Goal: Information Seeking & Learning: Learn about a topic

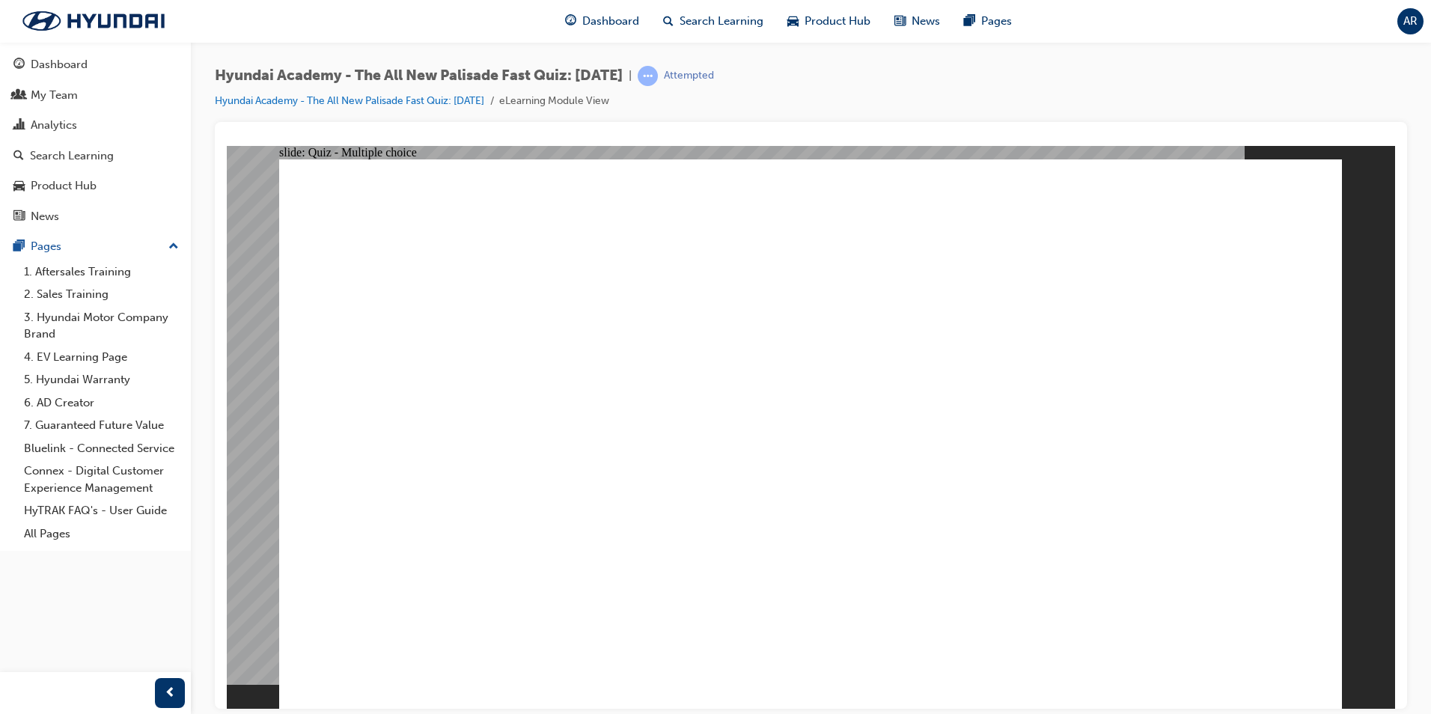
drag, startPoint x: 943, startPoint y: 347, endPoint x: 978, endPoint y: 340, distance: 36.0
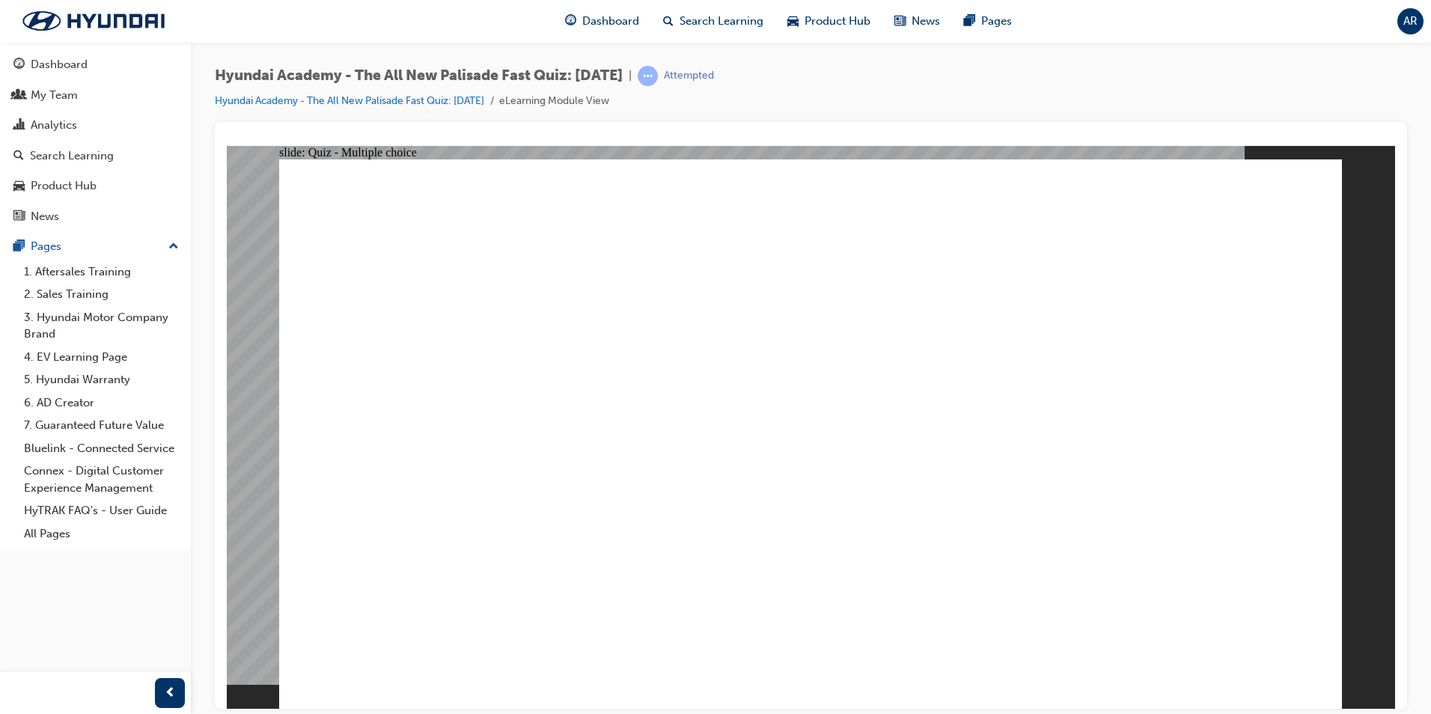
radio input "true"
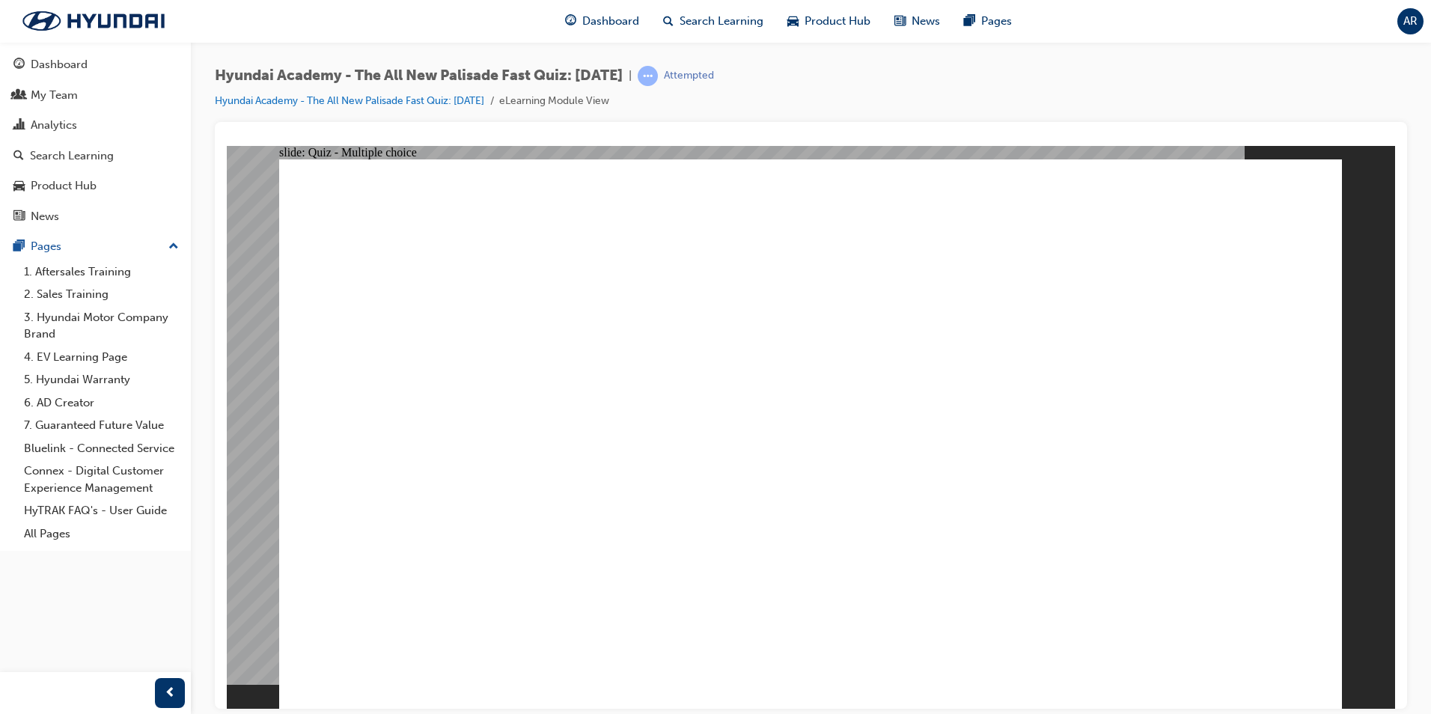
radio input "true"
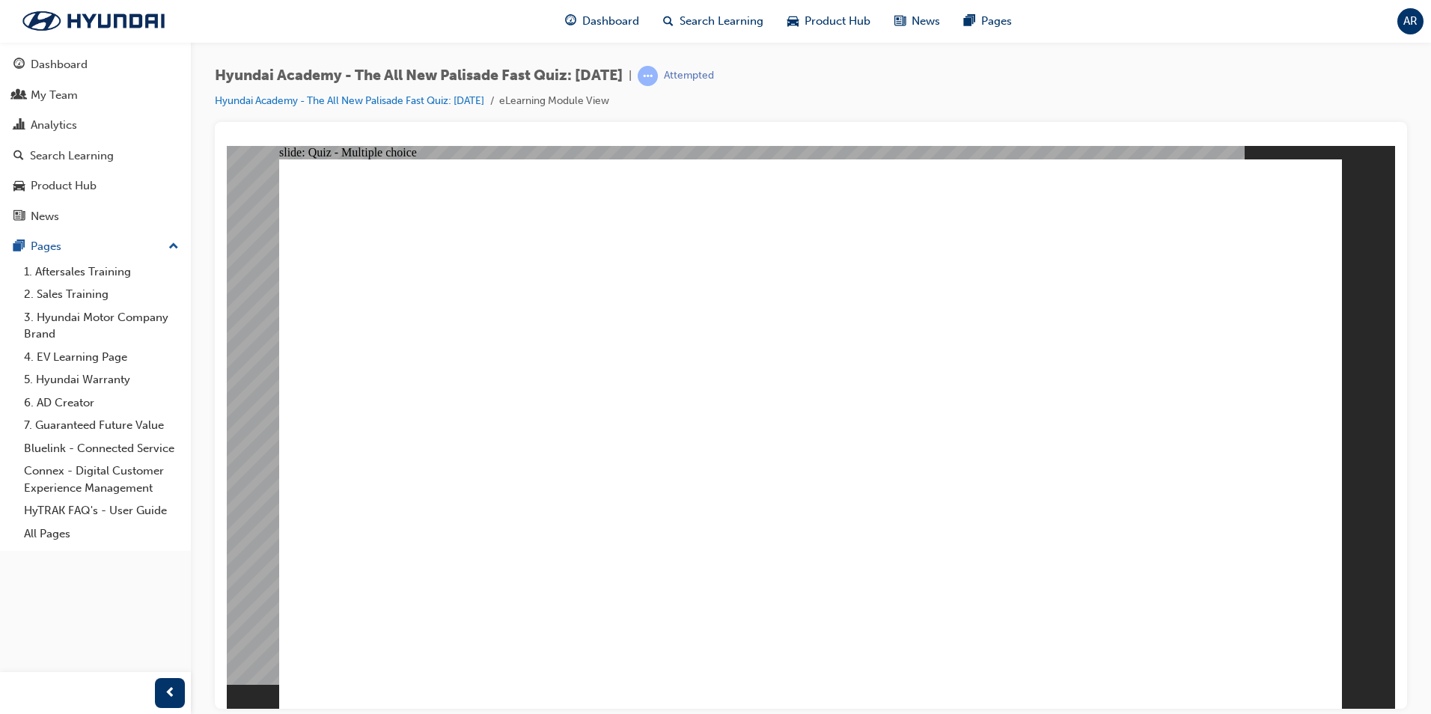
radio input "true"
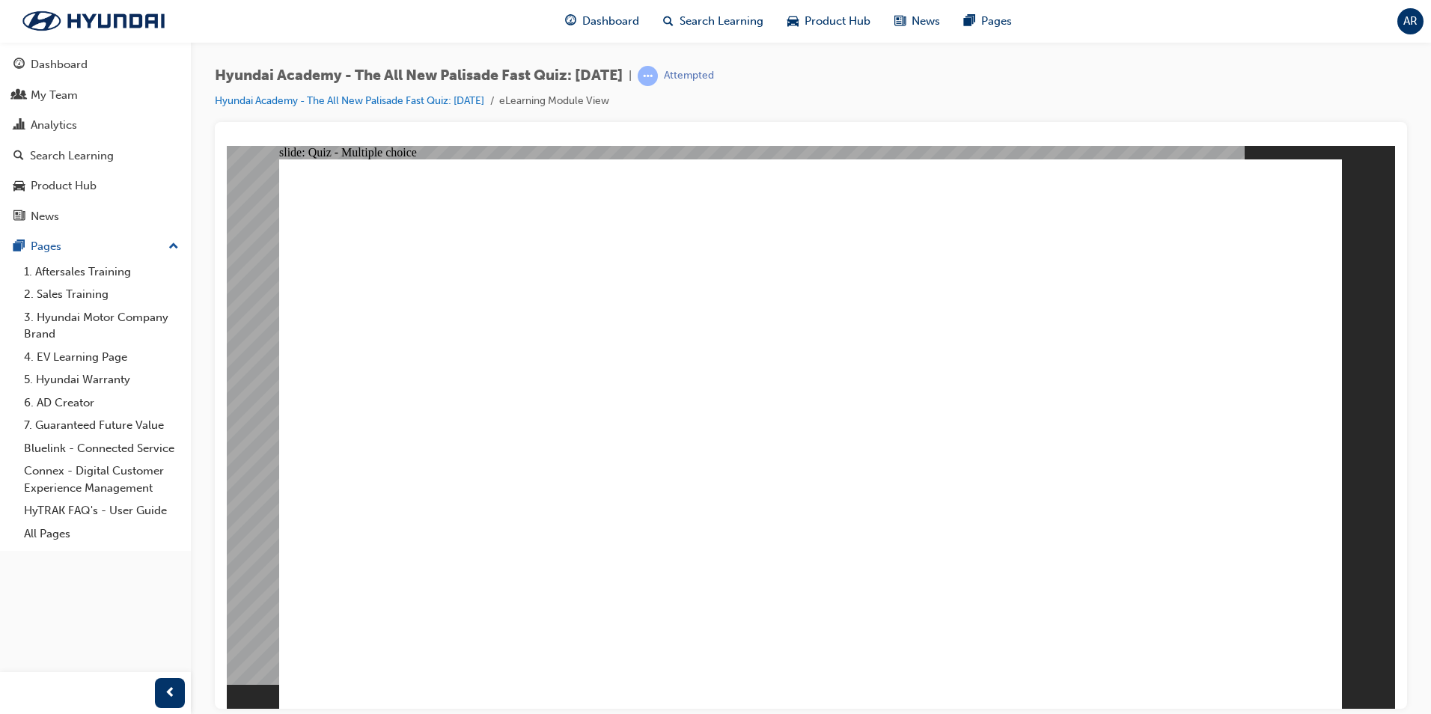
checkbox input "true"
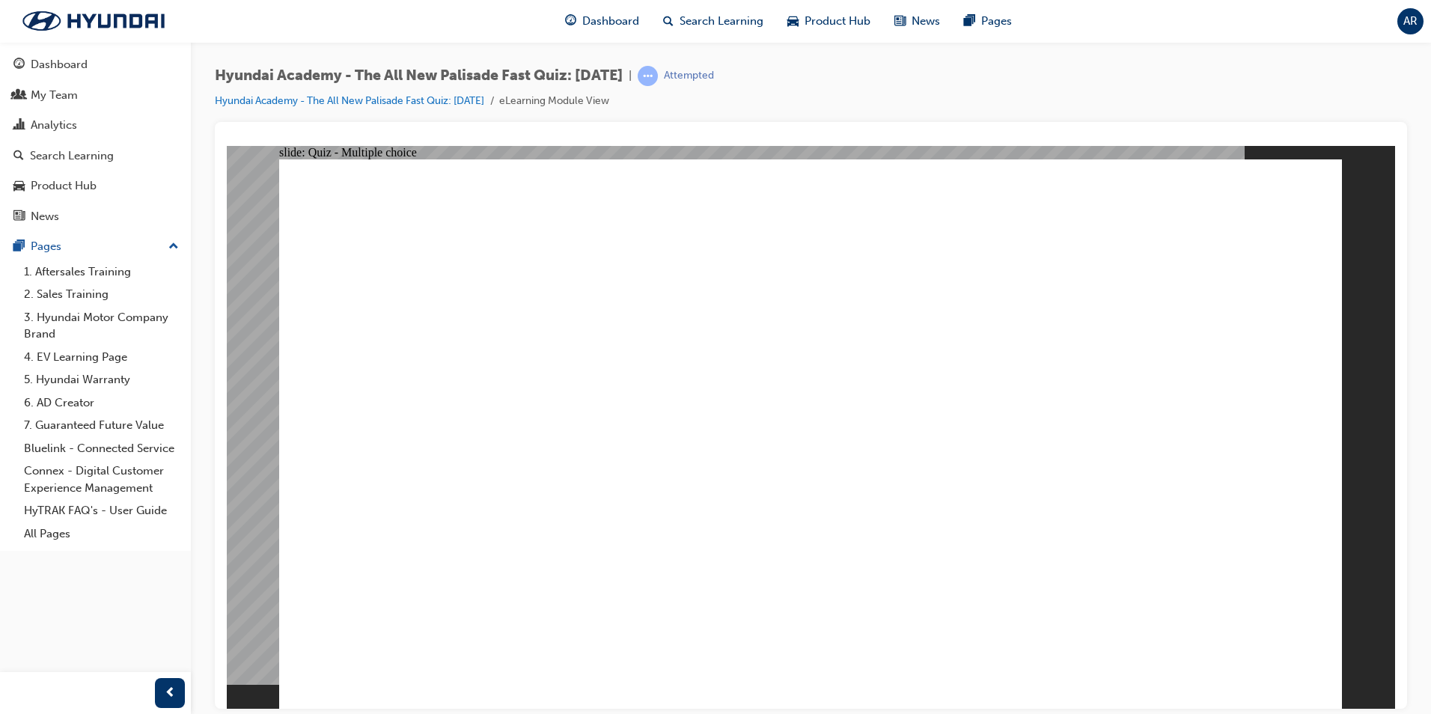
checkbox input "true"
drag, startPoint x: 660, startPoint y: 653, endPoint x: 665, endPoint y: 645, distance: 9.1
checkbox input "true"
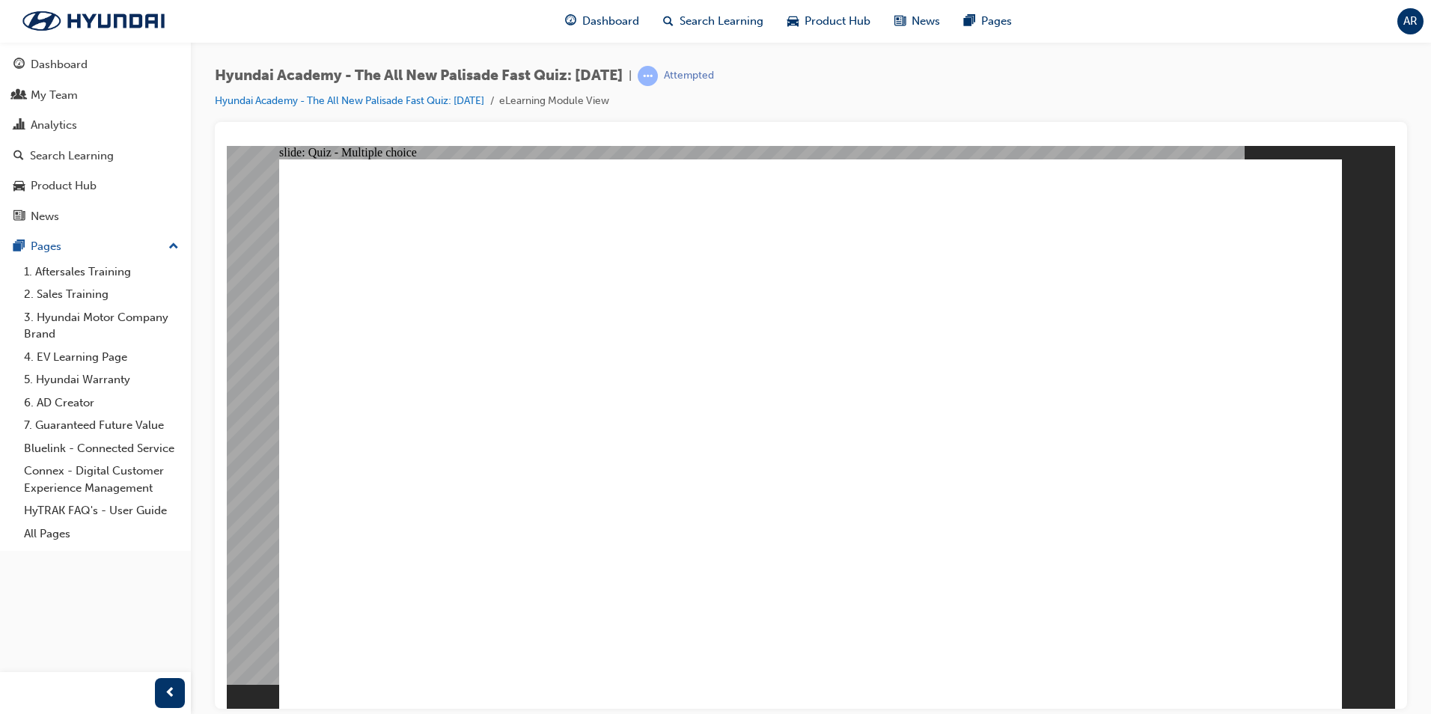
radio input "true"
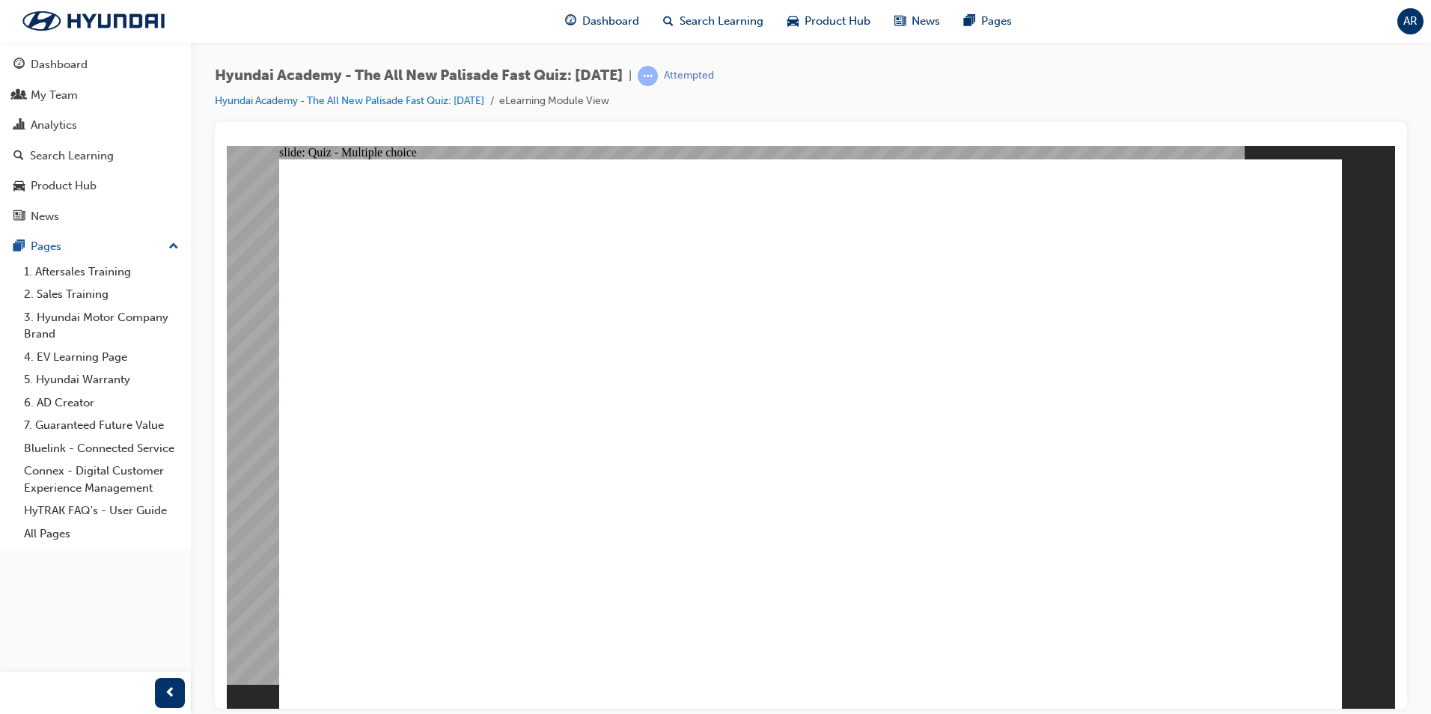
radio input "true"
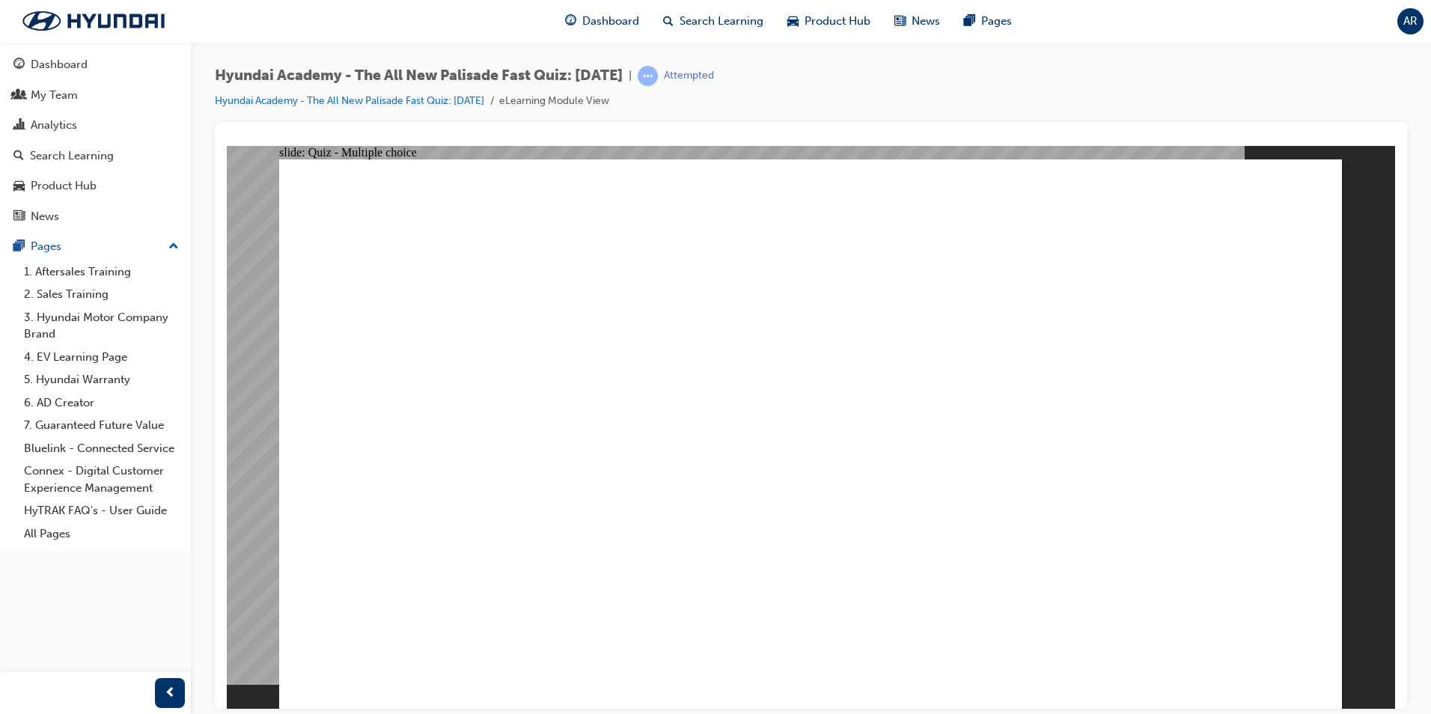
checkbox input "true"
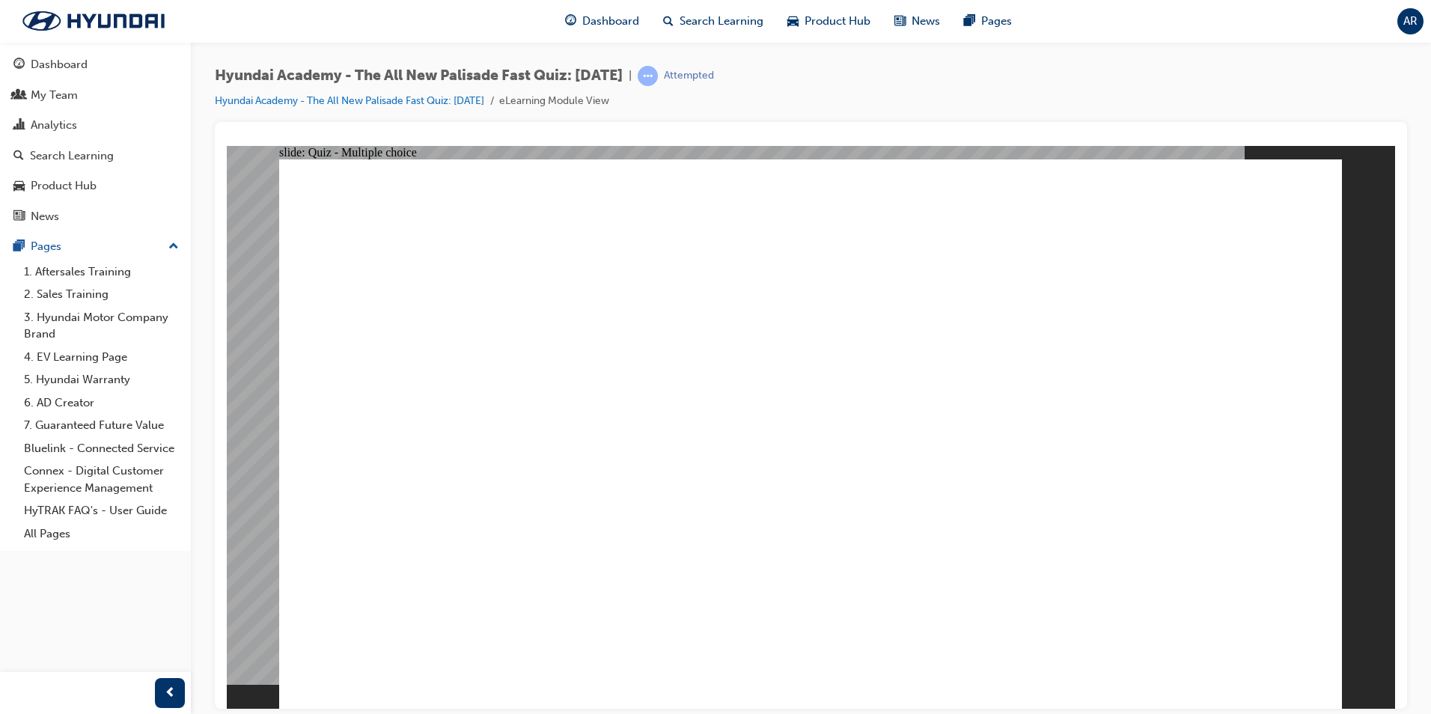
drag, startPoint x: 583, startPoint y: 585, endPoint x: 576, endPoint y: 621, distance: 36.7
checkbox input "true"
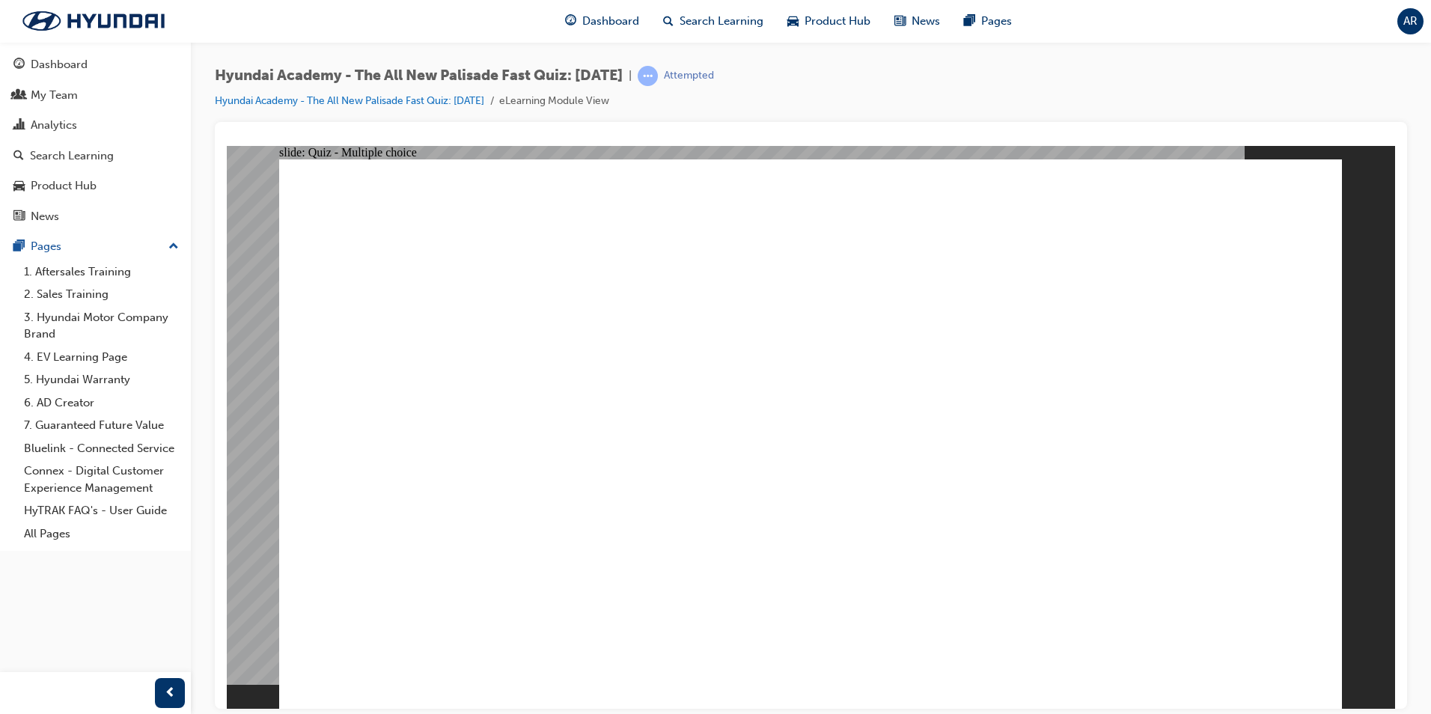
checkbox input "true"
drag, startPoint x: 693, startPoint y: 551, endPoint x: 1319, endPoint y: 678, distance: 638.5
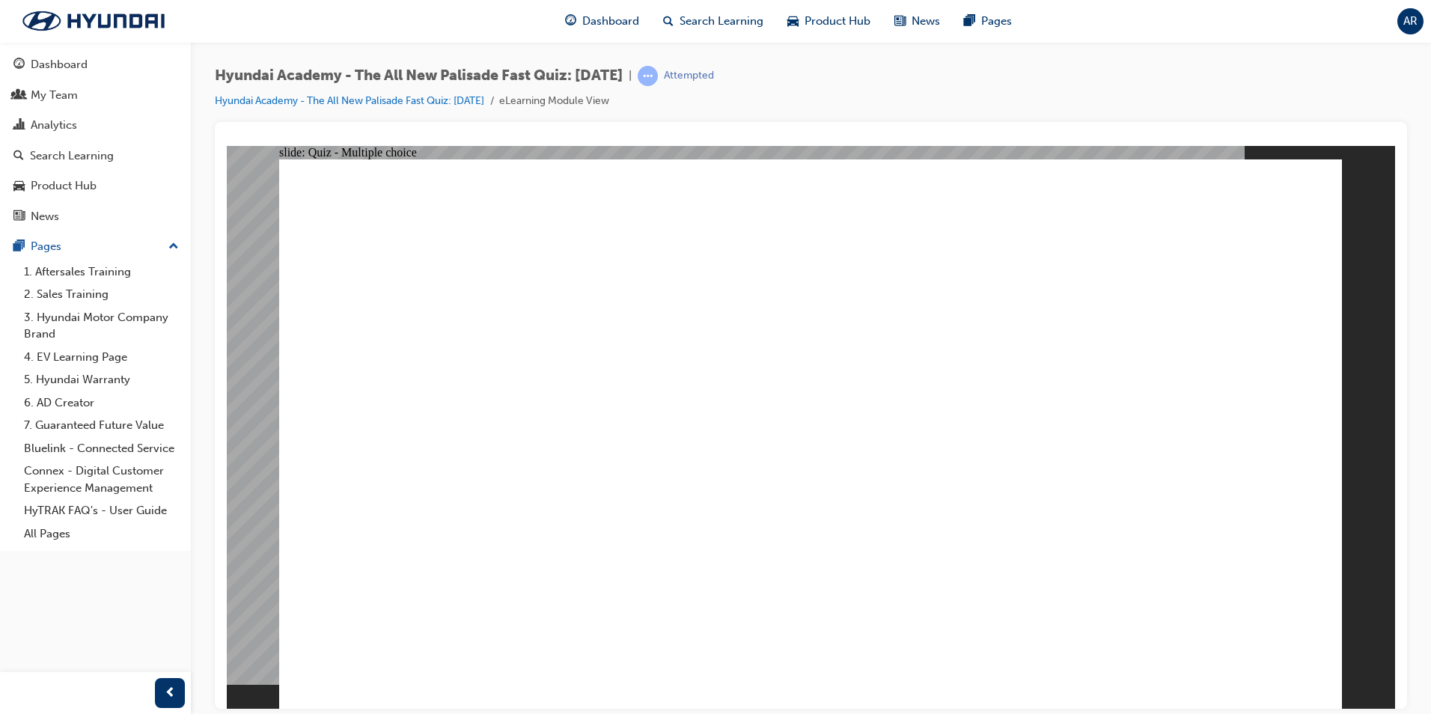
radio input "true"
drag, startPoint x: 1303, startPoint y: 665, endPoint x: 1269, endPoint y: 657, distance: 35.4
